Goal: Transaction & Acquisition: Purchase product/service

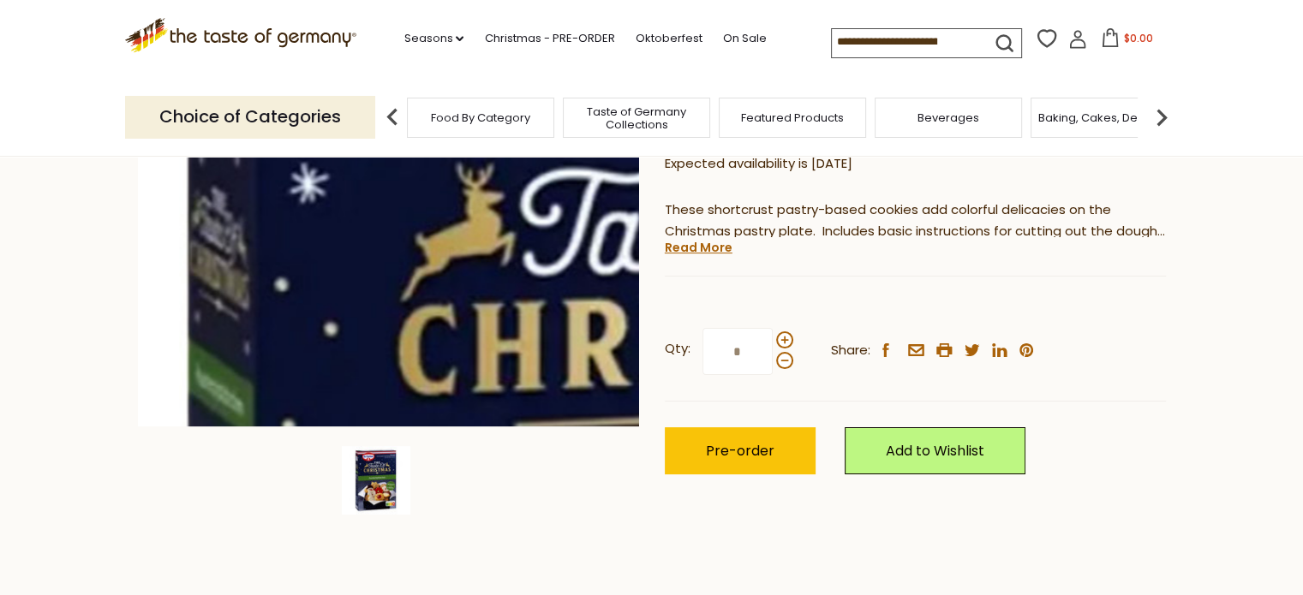
scroll to position [343, 0]
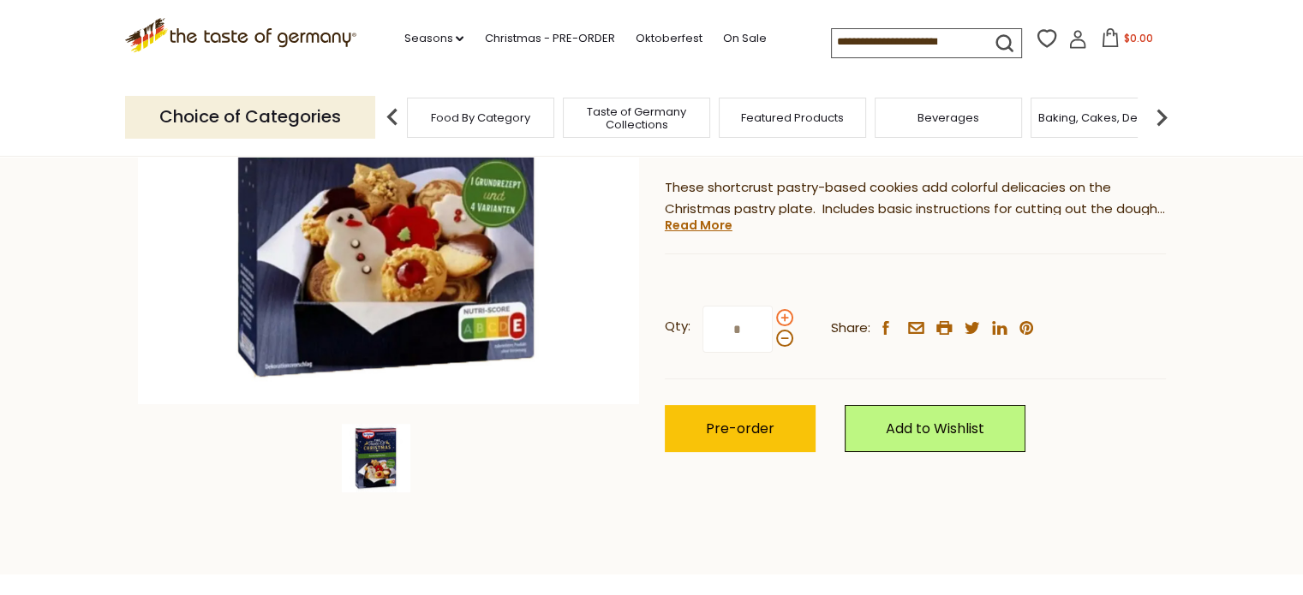
click at [784, 309] on span at bounding box center [784, 317] width 17 height 17
click at [773, 306] on input "*" at bounding box center [737, 329] width 70 height 47
click at [784, 309] on span at bounding box center [784, 317] width 17 height 17
click at [773, 306] on input "*" at bounding box center [737, 329] width 70 height 47
click at [784, 309] on span at bounding box center [784, 317] width 17 height 17
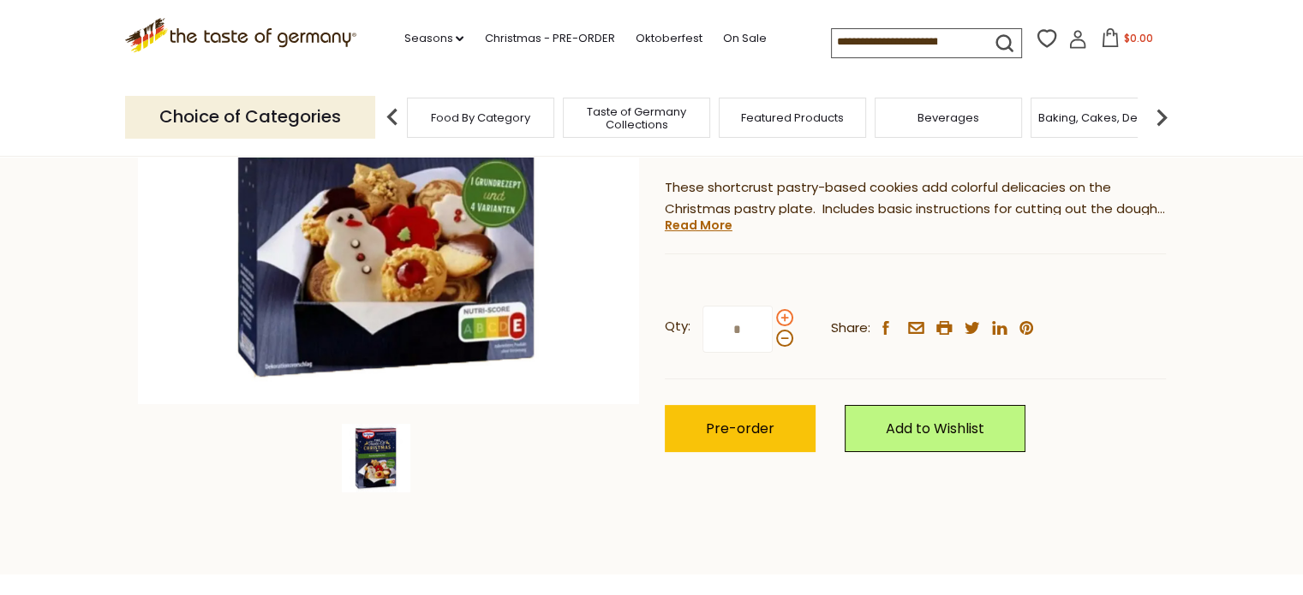
click at [773, 306] on input "*" at bounding box center [737, 329] width 70 height 47
click at [784, 309] on span at bounding box center [784, 317] width 17 height 17
click at [773, 306] on input "*" at bounding box center [737, 329] width 70 height 47
click at [784, 309] on span at bounding box center [784, 317] width 17 height 17
click at [773, 306] on input "*" at bounding box center [737, 329] width 70 height 47
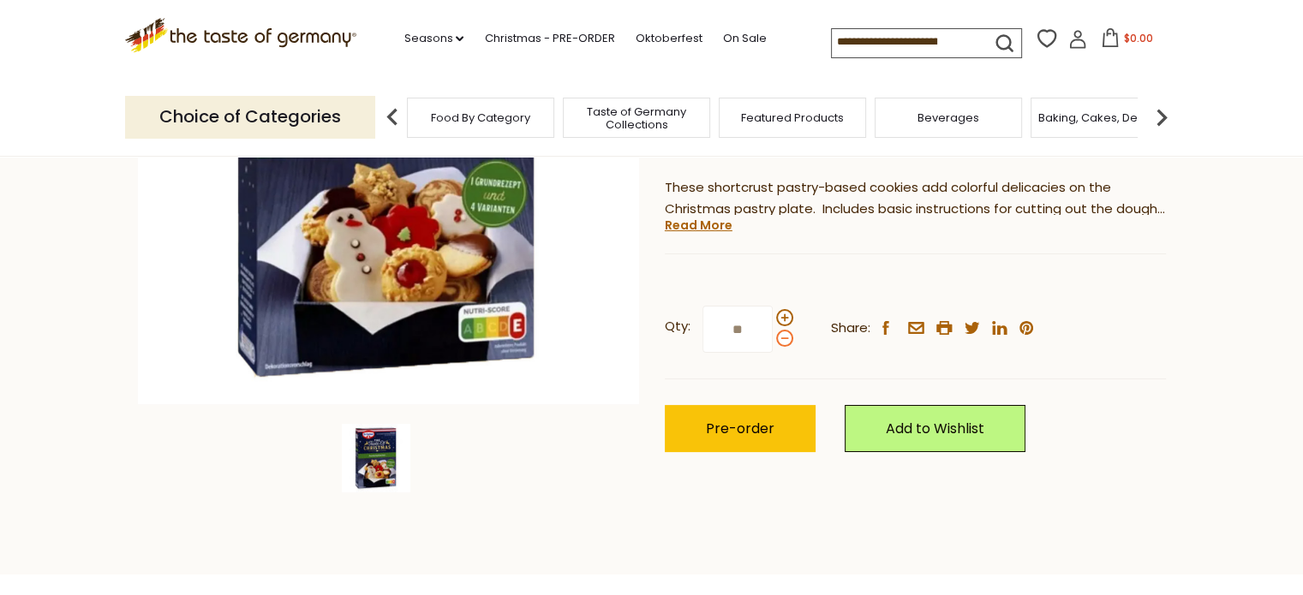
click at [779, 330] on span at bounding box center [784, 338] width 17 height 17
click at [773, 306] on input "**" at bounding box center [737, 329] width 70 height 47
click at [779, 330] on span at bounding box center [784, 338] width 17 height 17
click at [773, 306] on input "*" at bounding box center [737, 329] width 70 height 47
click at [783, 306] on label "Qty: *" at bounding box center [729, 329] width 128 height 47
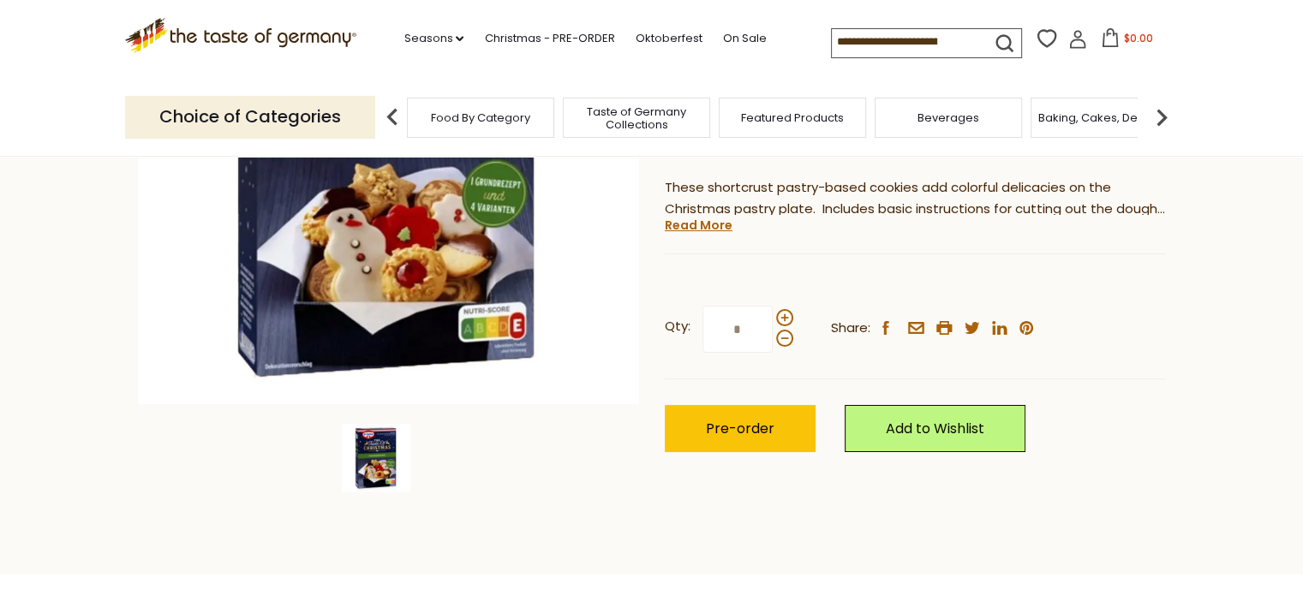
click at [773, 306] on input "*" at bounding box center [737, 329] width 70 height 47
click at [782, 330] on span at bounding box center [784, 338] width 17 height 17
click at [773, 306] on input "*" at bounding box center [737, 329] width 70 height 47
type input "*"
click at [734, 419] on span "Pre-order" at bounding box center [740, 429] width 69 height 20
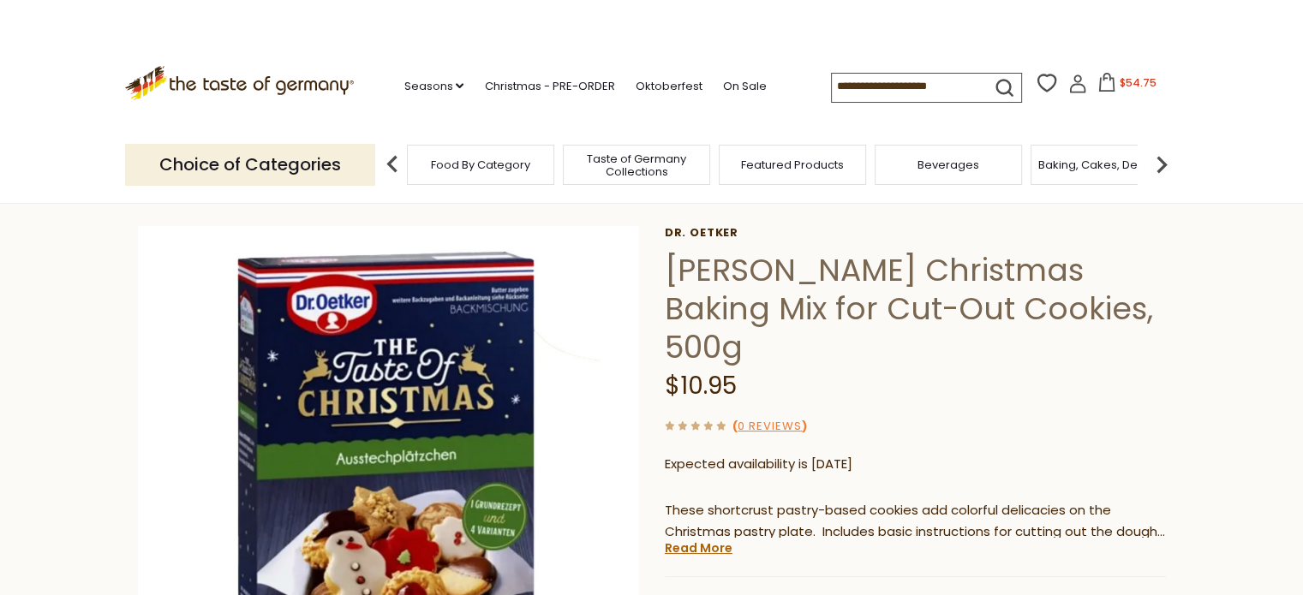
scroll to position [0, 0]
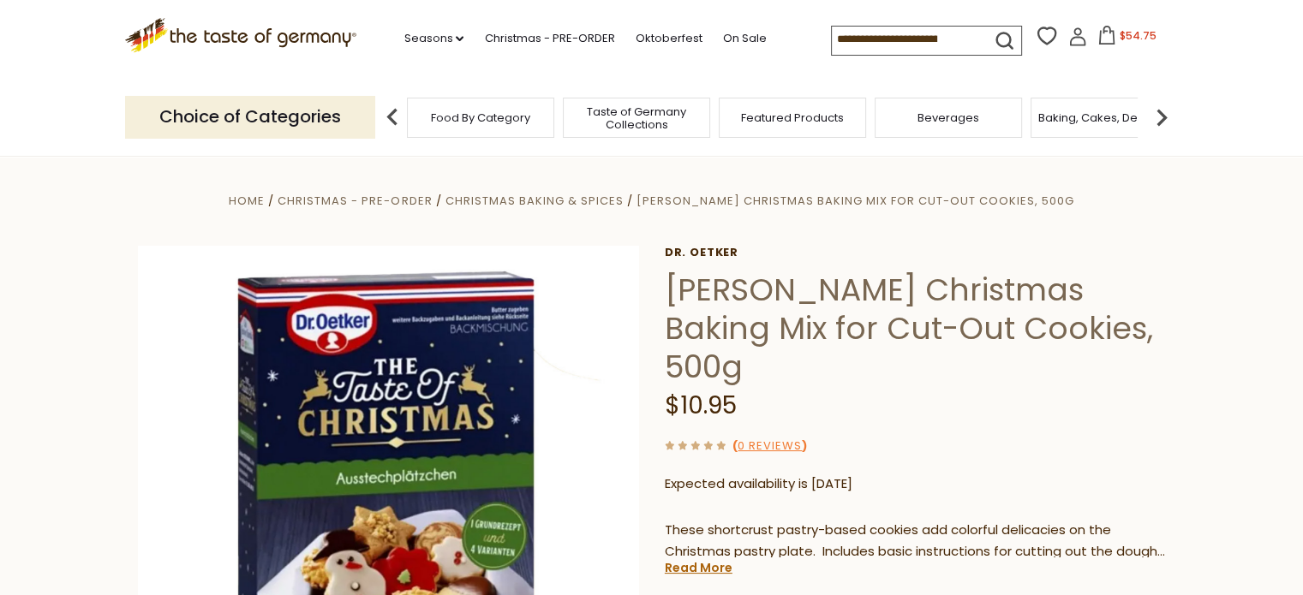
click at [624, 118] on span "Taste of Germany Collections" at bounding box center [636, 118] width 137 height 26
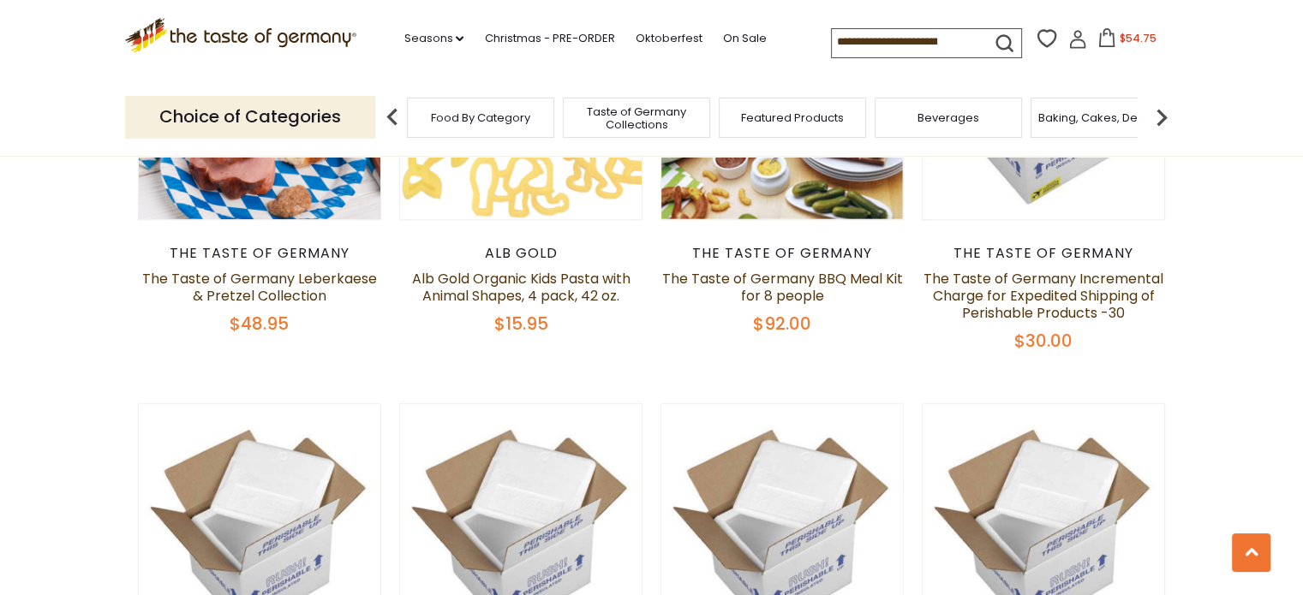
scroll to position [942, 0]
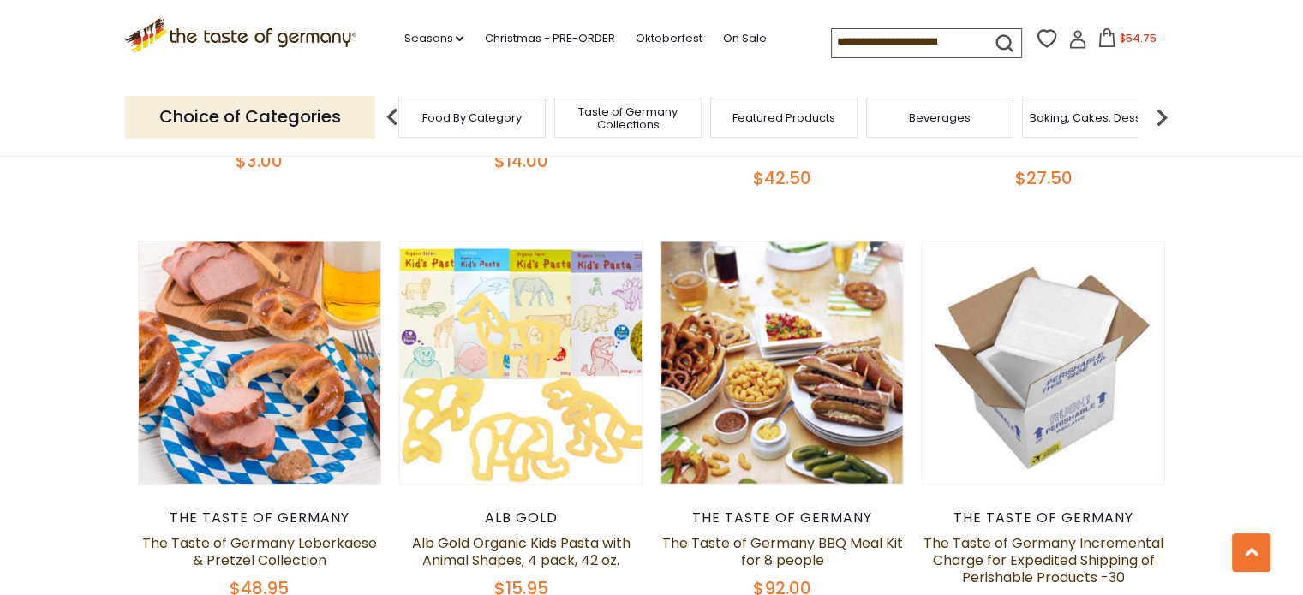
click at [468, 116] on span "Food By Category" at bounding box center [471, 117] width 99 height 13
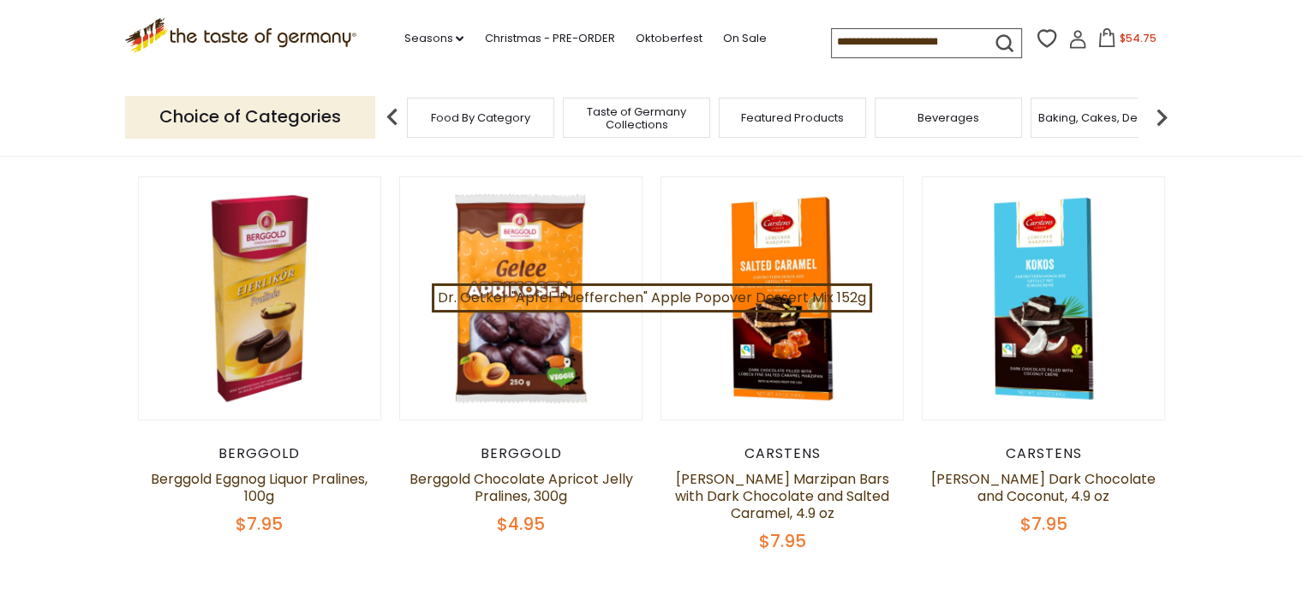
scroll to position [171, 0]
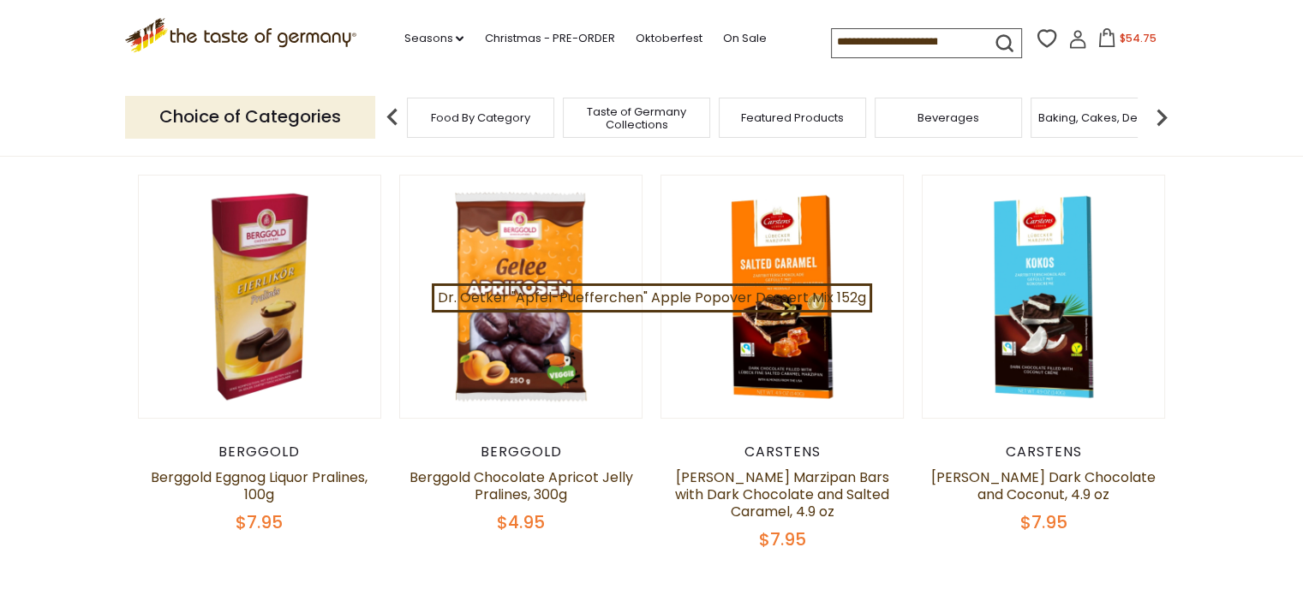
click at [1102, 128] on div "Baking, Cakes, Desserts" at bounding box center [1103, 118] width 147 height 40
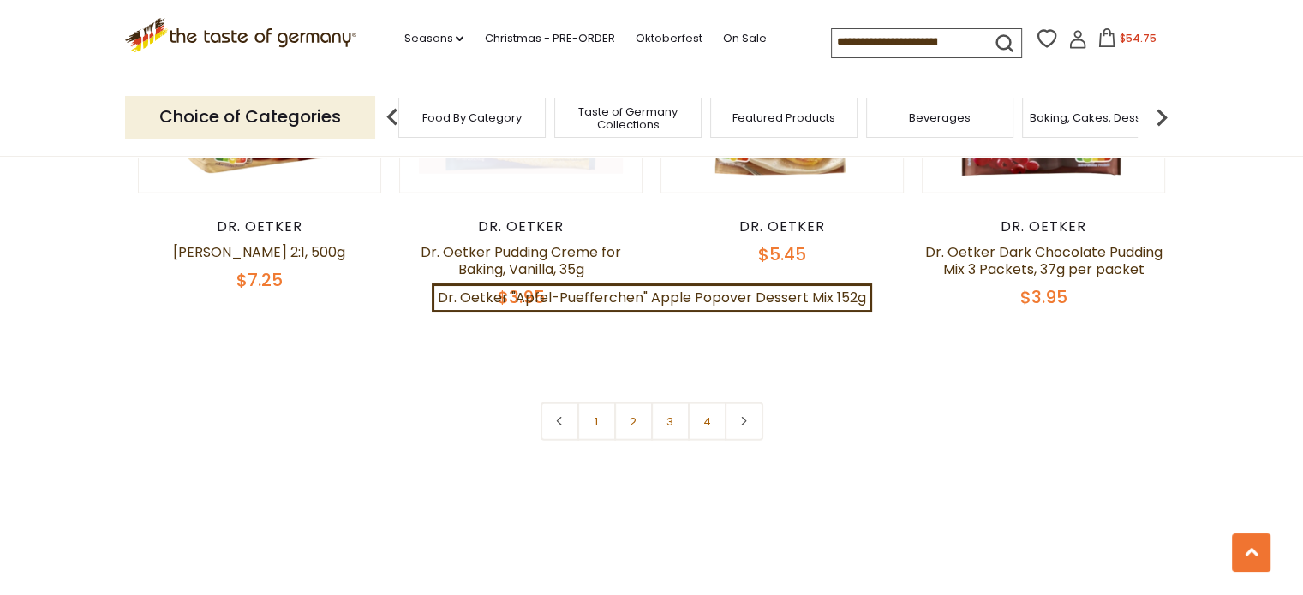
scroll to position [3940, 0]
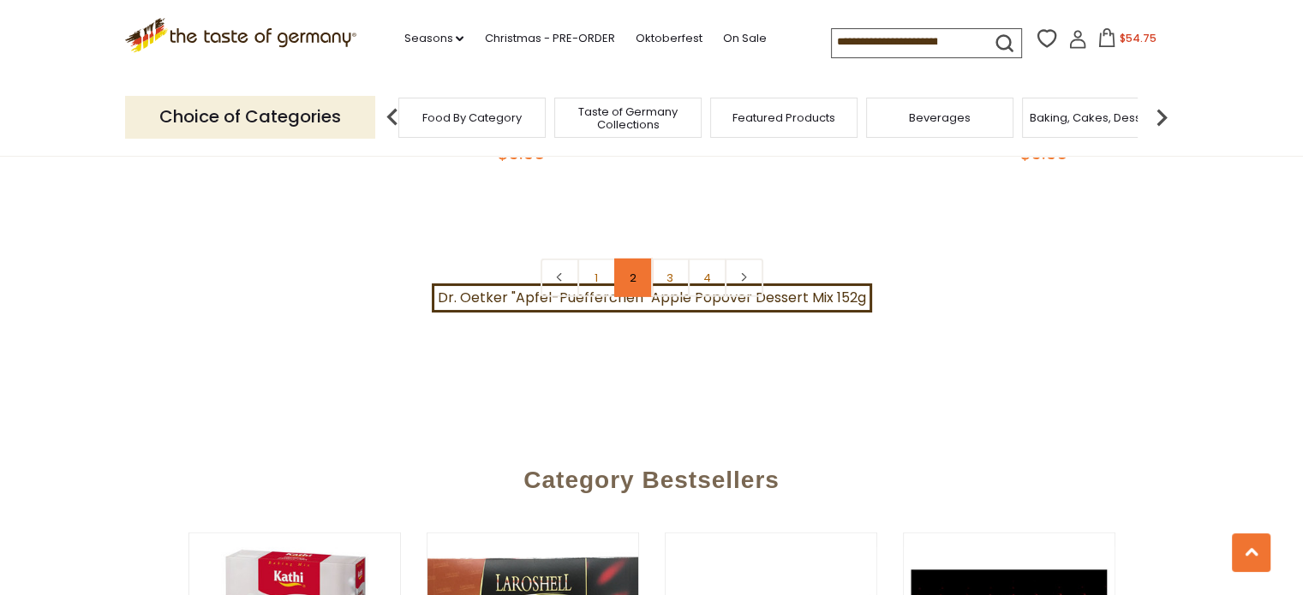
click at [624, 261] on link "2" at bounding box center [633, 278] width 39 height 39
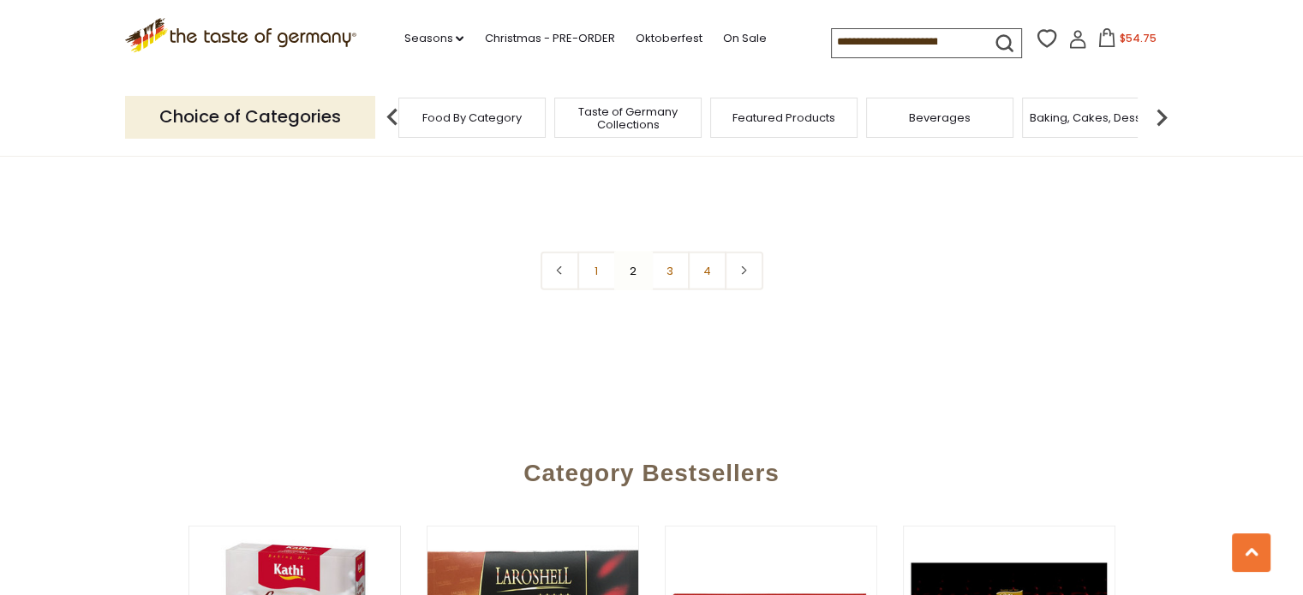
scroll to position [4036, 0]
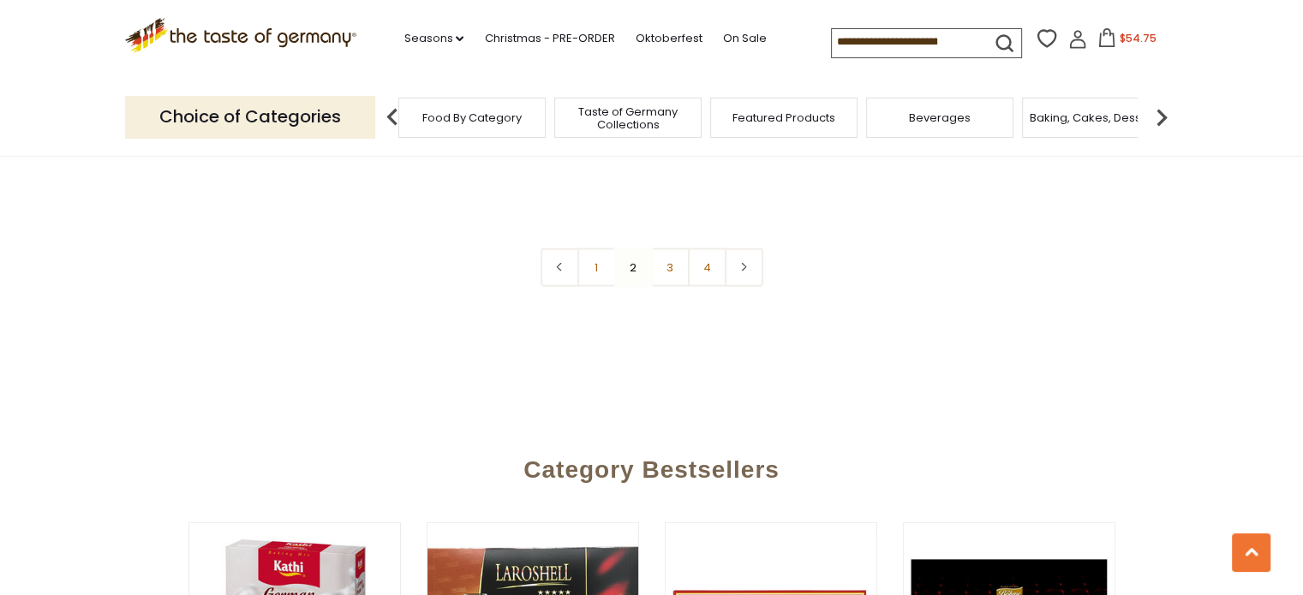
click at [636, 248] on nav "1 2 3 4" at bounding box center [651, 267] width 223 height 39
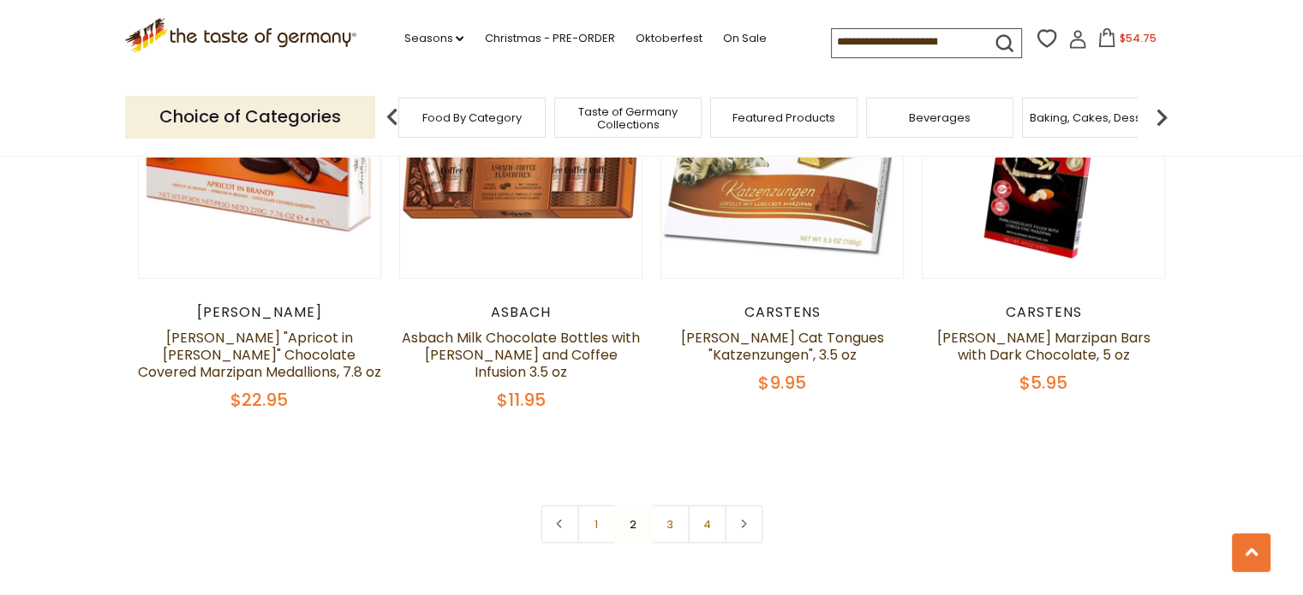
scroll to position [3864, 0]
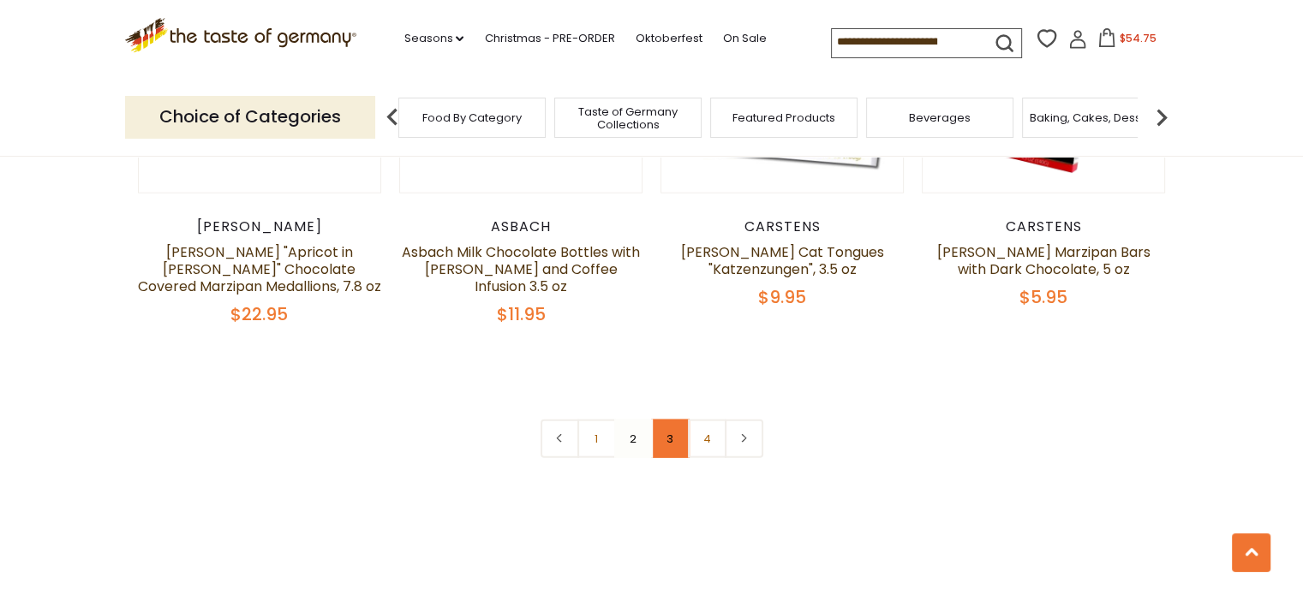
click at [669, 420] on link "3" at bounding box center [670, 439] width 39 height 39
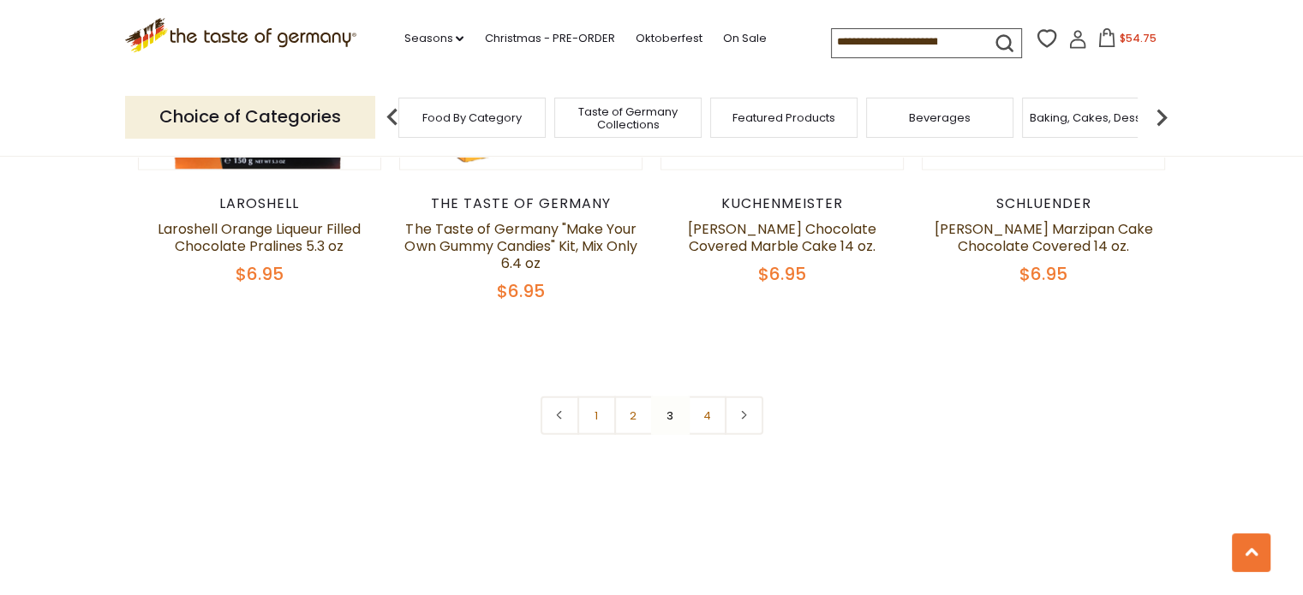
scroll to position [3512, 0]
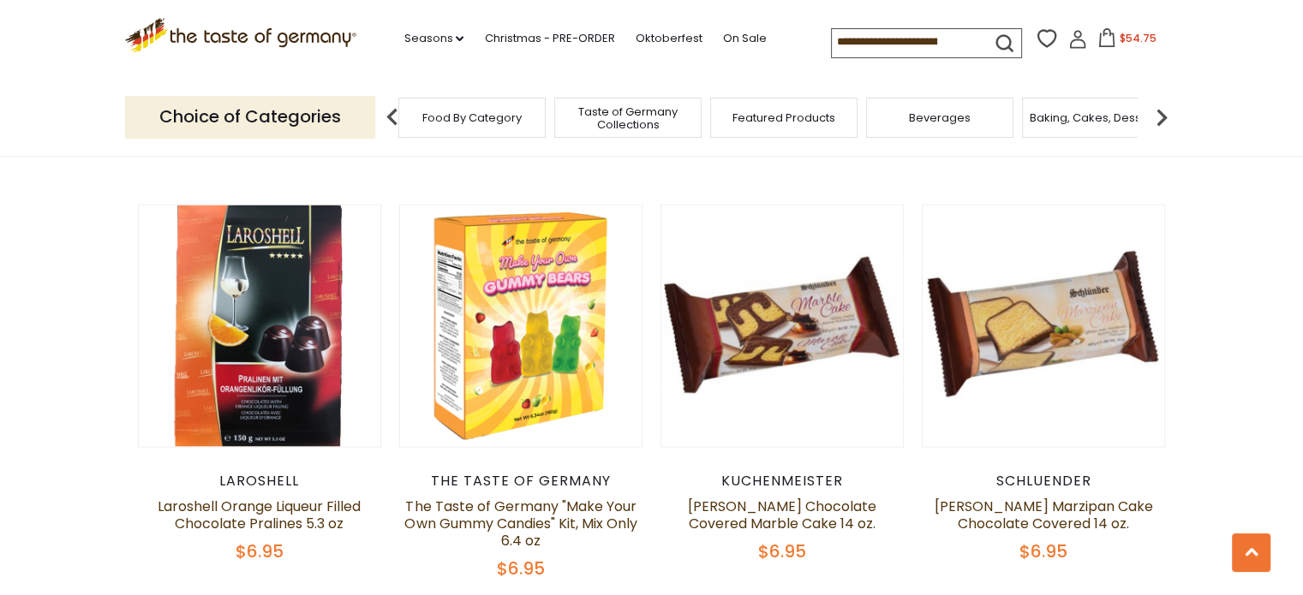
click at [486, 116] on span "Food By Category" at bounding box center [471, 117] width 99 height 13
click at [463, 111] on span "Food By Category" at bounding box center [471, 117] width 99 height 13
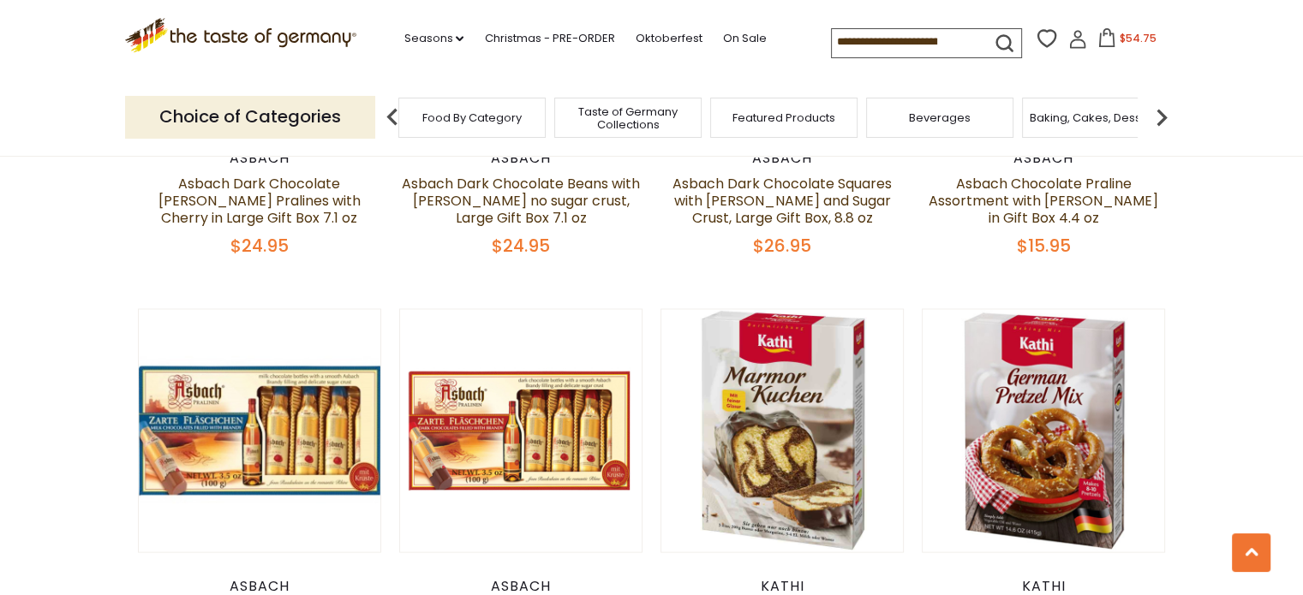
scroll to position [2869, 0]
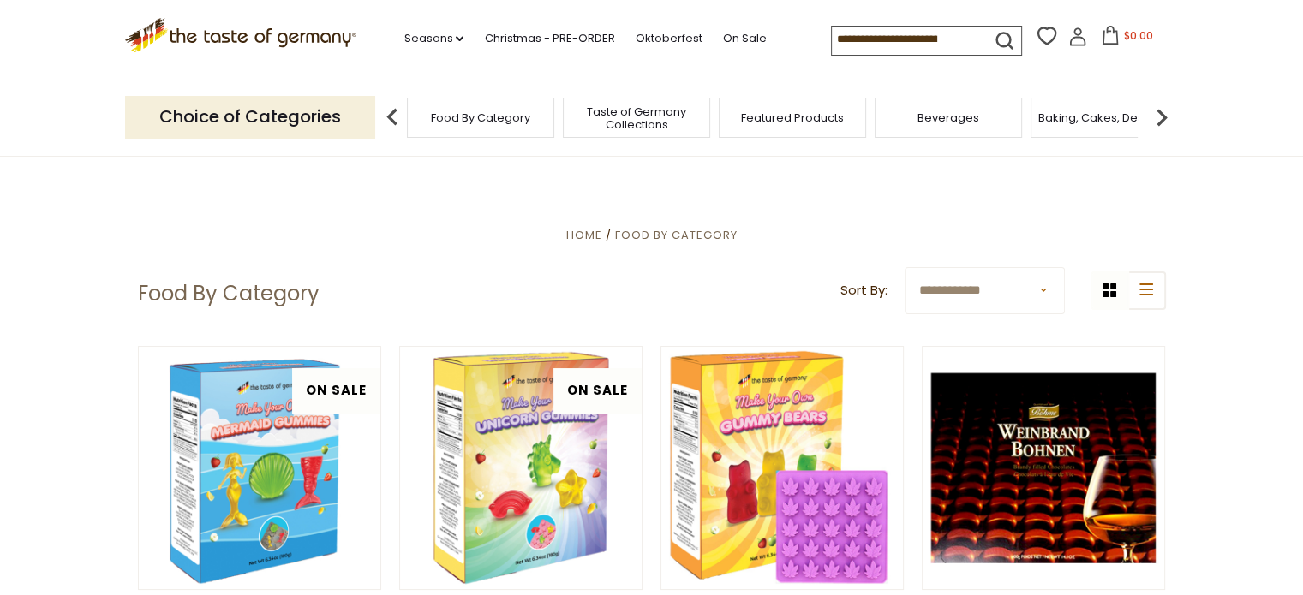
click at [429, 119] on div "Food By Category" at bounding box center [480, 118] width 147 height 40
click at [451, 119] on span "Food By Category" at bounding box center [472, 117] width 99 height 13
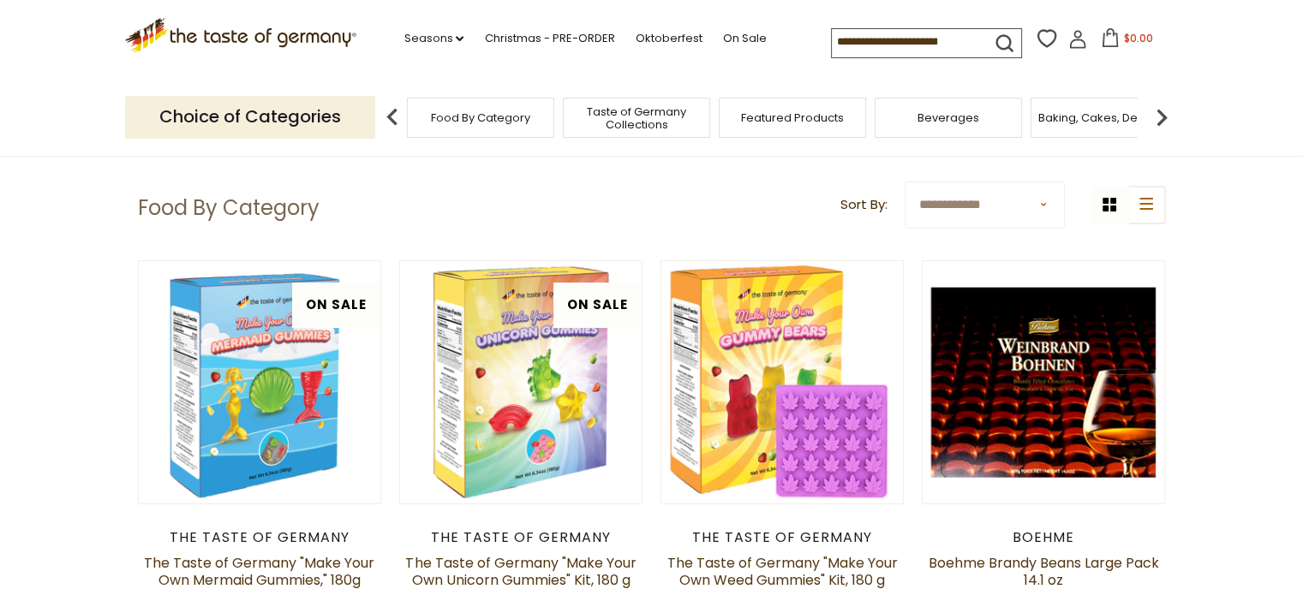
click at [1048, 206] on select "**********" at bounding box center [984, 205] width 160 height 47
click at [763, 122] on span "Featured Products" at bounding box center [792, 117] width 103 height 13
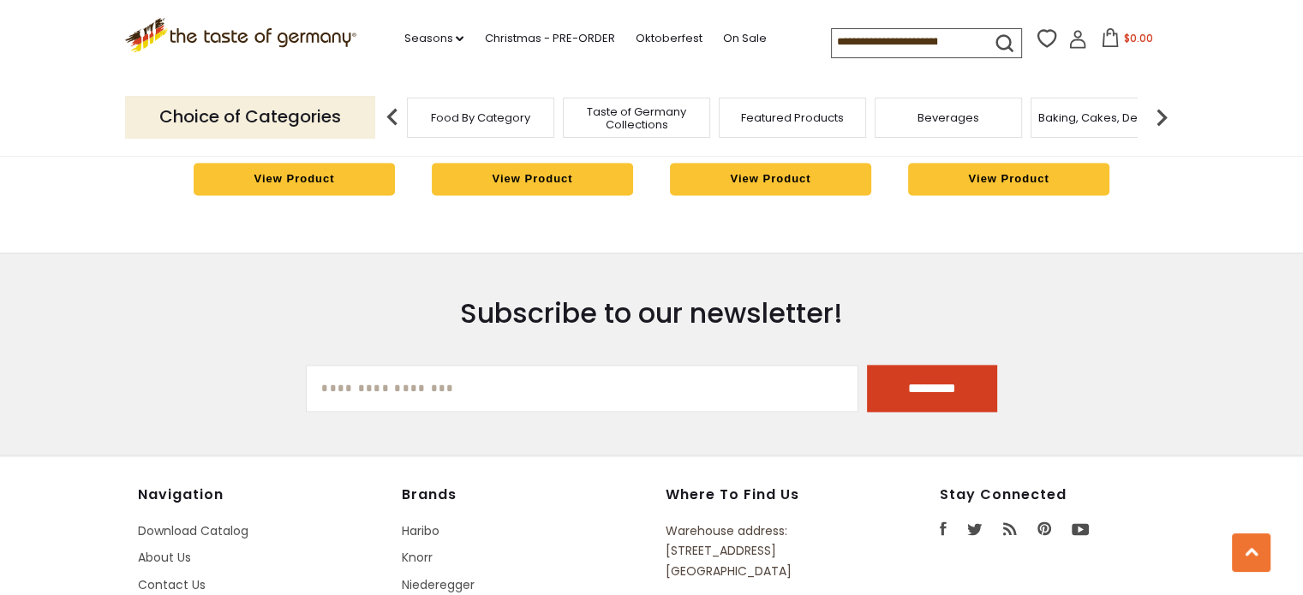
scroll to position [2398, 0]
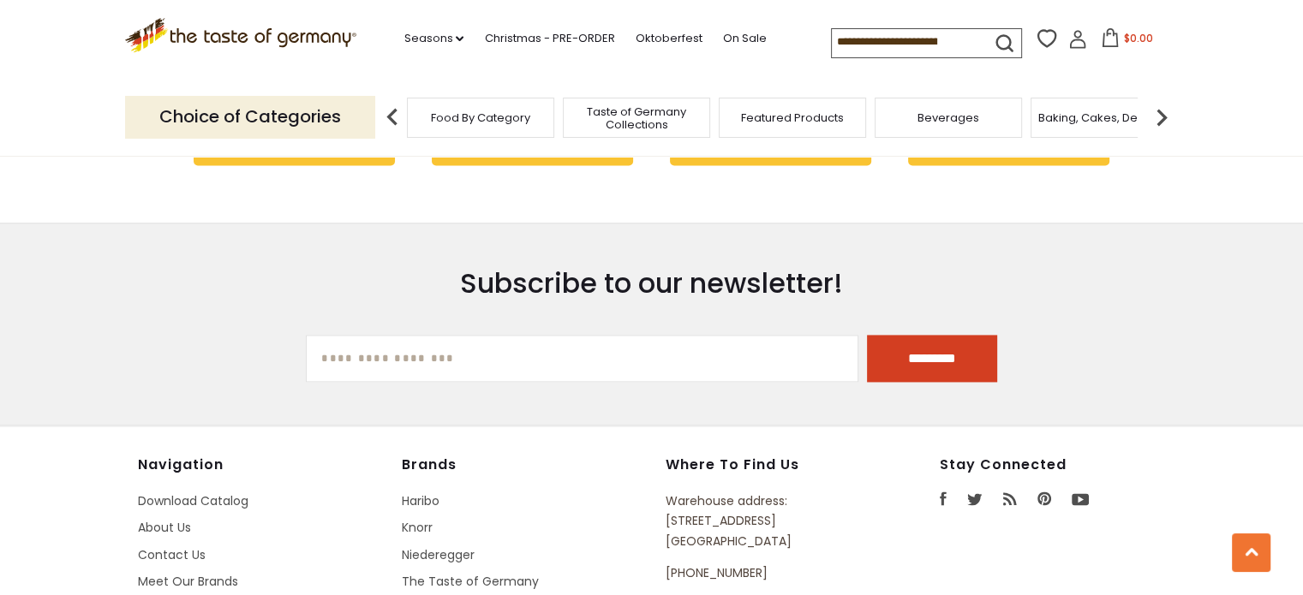
click at [1164, 111] on img at bounding box center [1161, 117] width 34 height 34
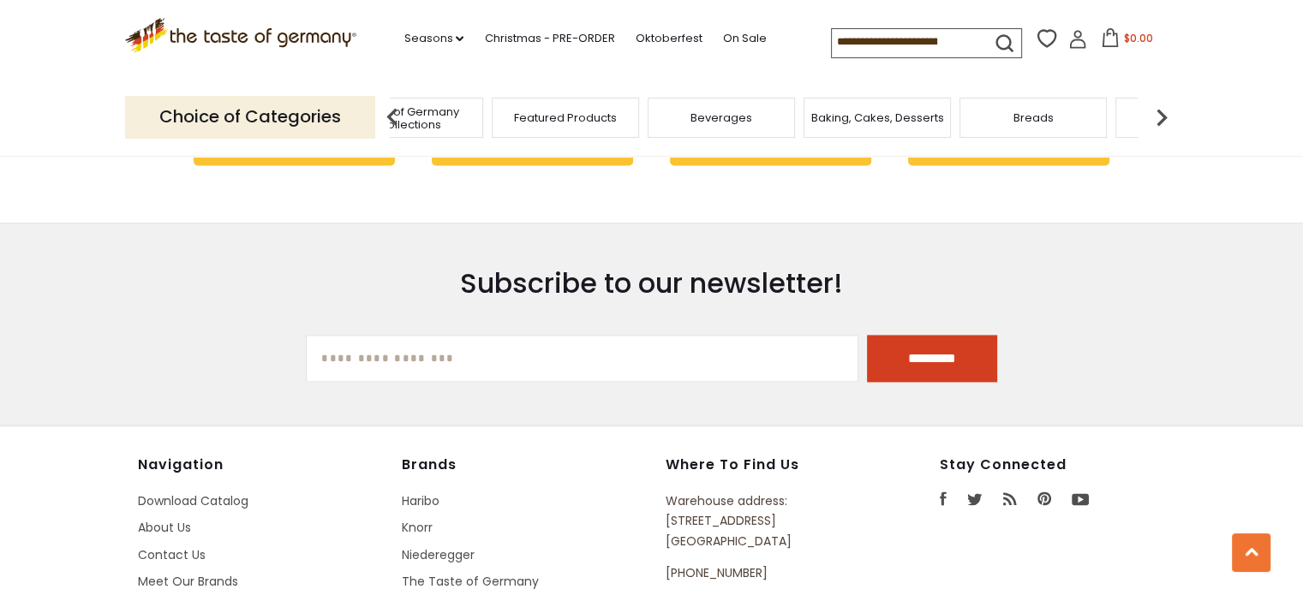
click at [1164, 111] on img at bounding box center [1161, 117] width 34 height 34
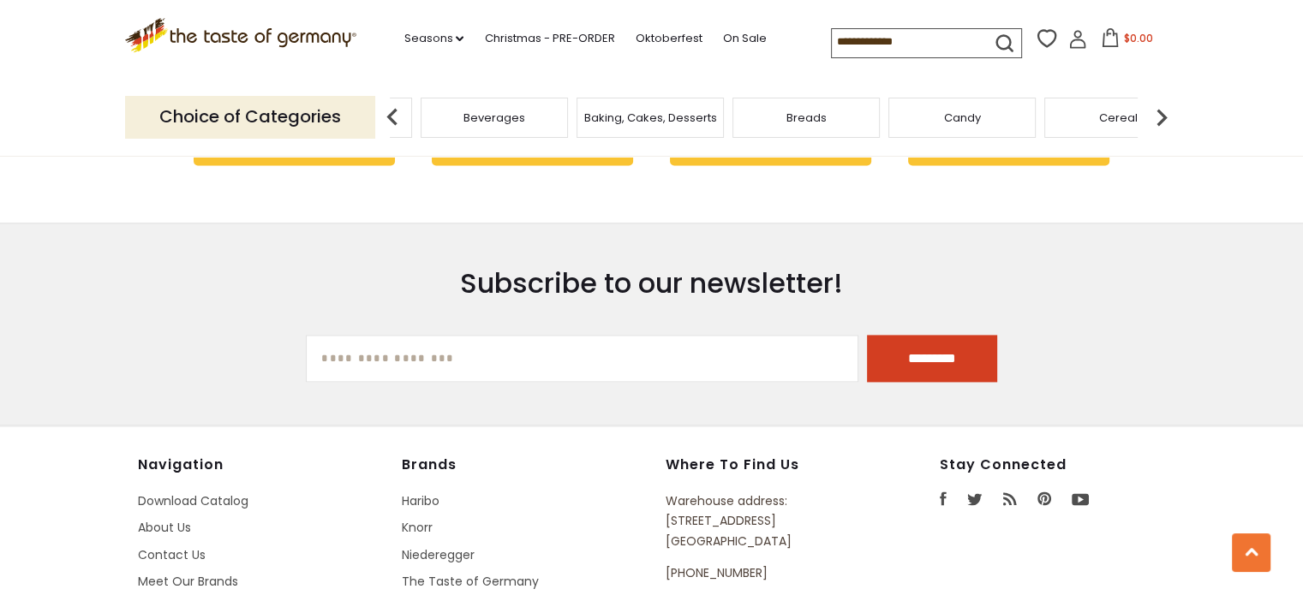
click at [1164, 111] on img at bounding box center [1161, 117] width 34 height 34
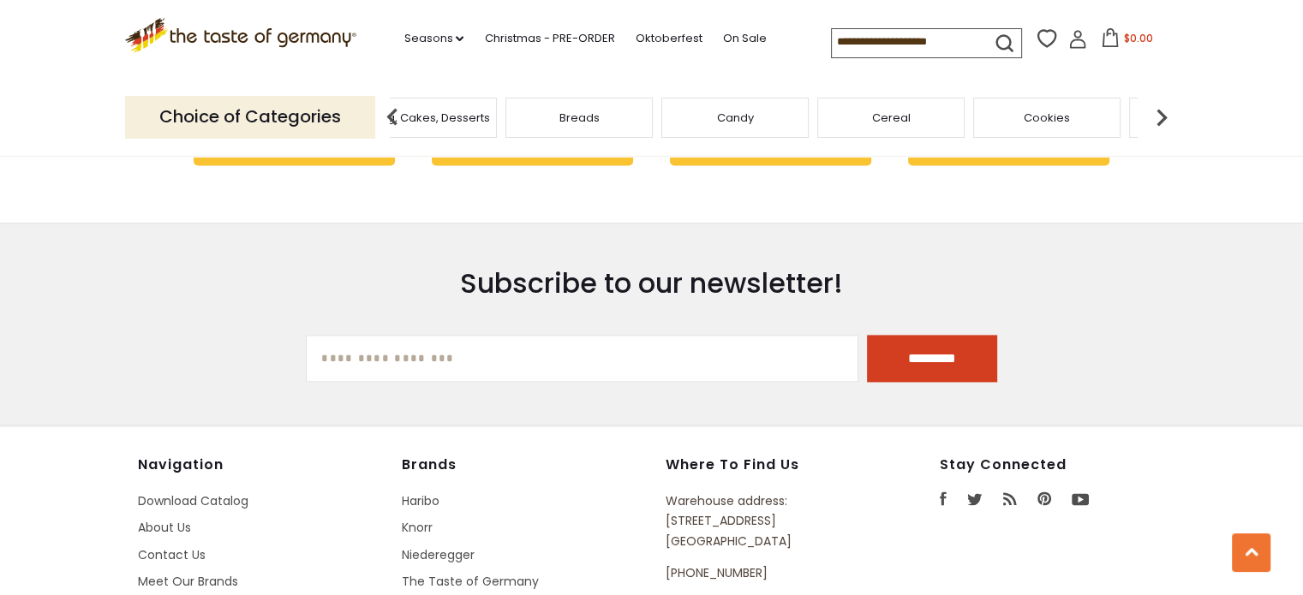
click at [1164, 111] on img at bounding box center [1161, 117] width 34 height 34
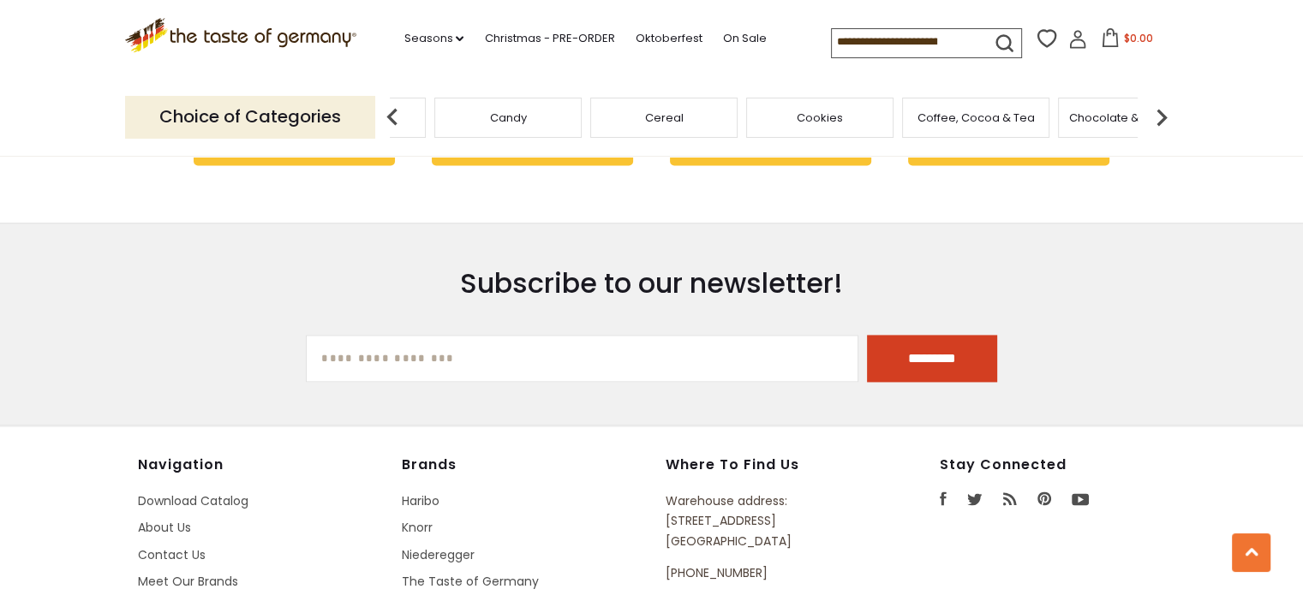
click at [1164, 111] on img at bounding box center [1161, 117] width 34 height 34
click at [751, 121] on span "Condiments, Seasonings" at bounding box center [762, 118] width 137 height 26
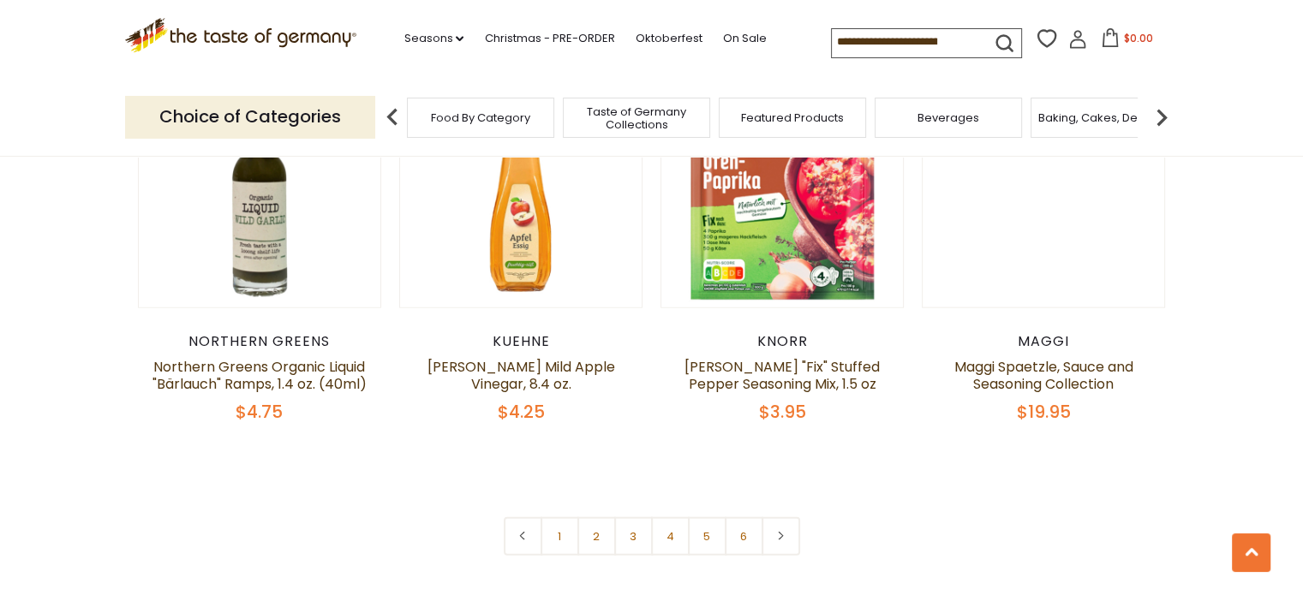
scroll to position [3597, 0]
